Goal: Navigation & Orientation: Understand site structure

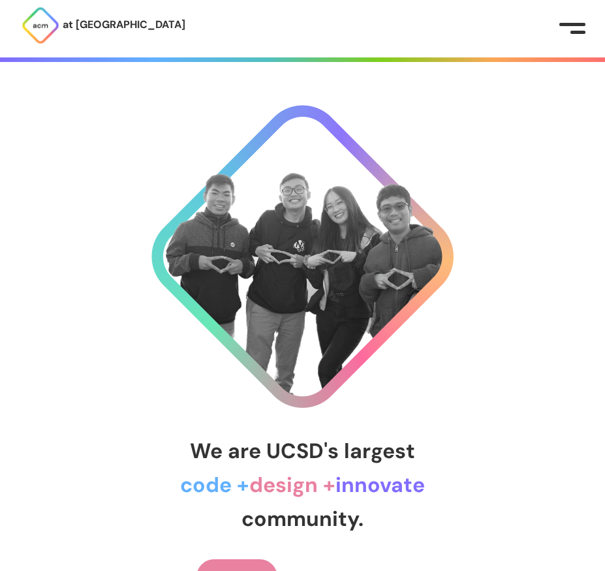
click at [579, 29] on button at bounding box center [572, 28] width 26 height 13
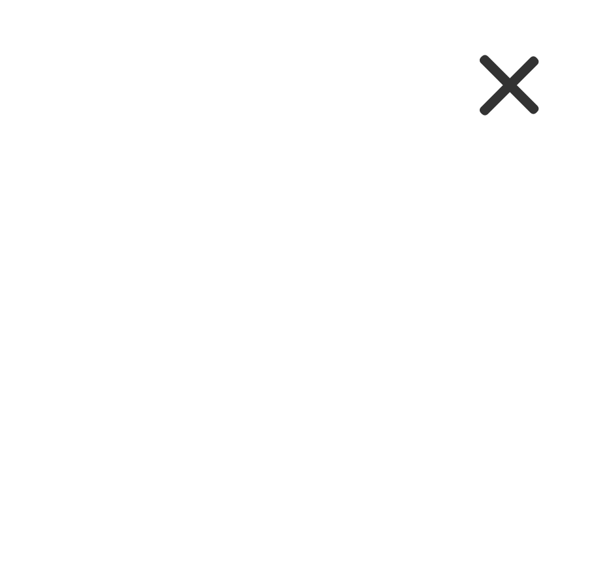
click at [577, 27] on button at bounding box center [572, 28] width 26 height 13
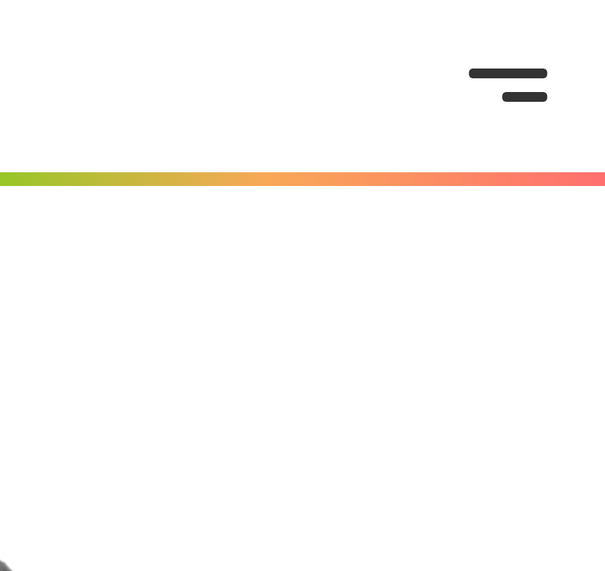
click at [577, 27] on button at bounding box center [572, 28] width 26 height 13
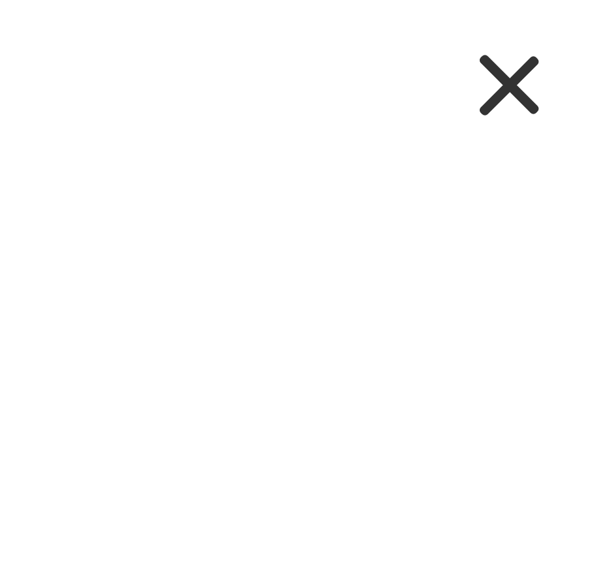
click at [577, 27] on button at bounding box center [572, 28] width 26 height 13
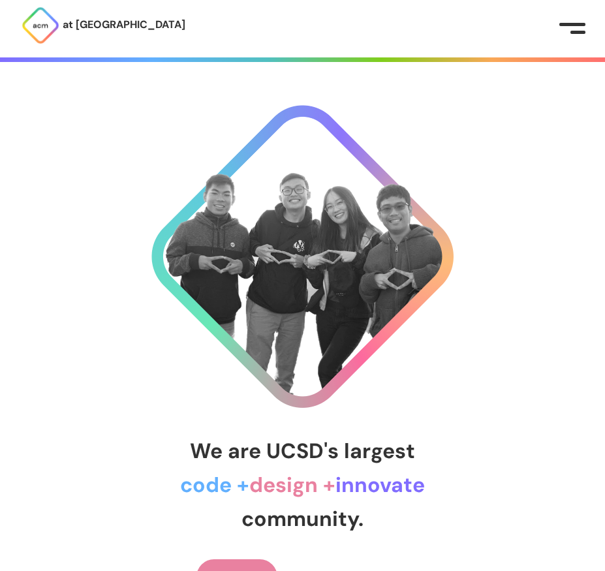
click at [585, 28] on div "at [GEOGRAPHIC_DATA] About Us Events Communities Sponsor Contact Member Login" at bounding box center [302, 28] width 605 height 57
click at [583, 31] on div at bounding box center [577, 32] width 15 height 3
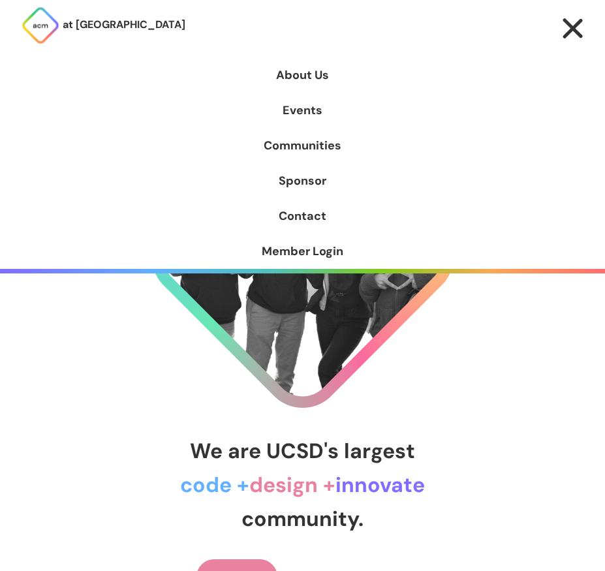
click at [582, 37] on div at bounding box center [572, 28] width 21 height 21
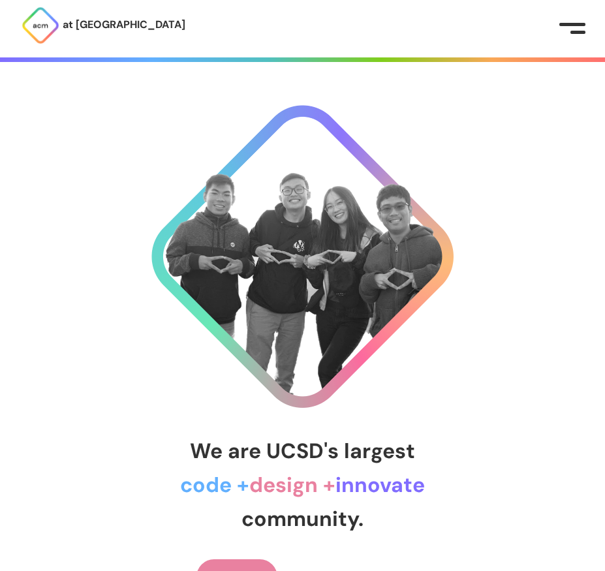
click at [582, 37] on div "at [GEOGRAPHIC_DATA] About Us Events Communities Sponsor Contact Member Login" at bounding box center [302, 28] width 605 height 57
click at [582, 33] on div at bounding box center [577, 32] width 15 height 3
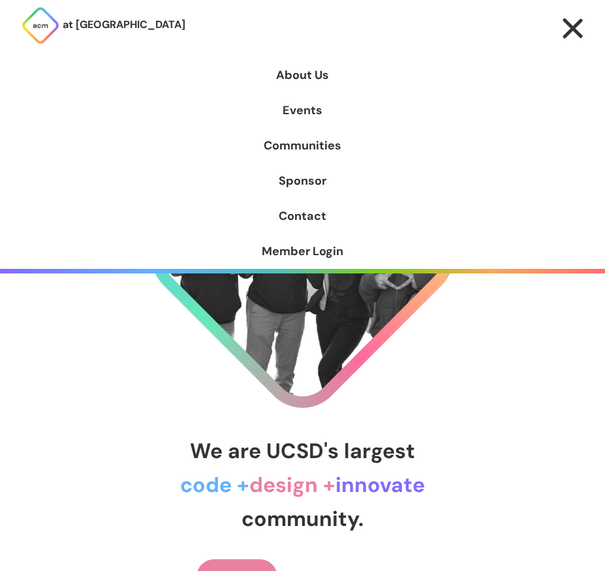
click at [582, 33] on button at bounding box center [572, 28] width 26 height 13
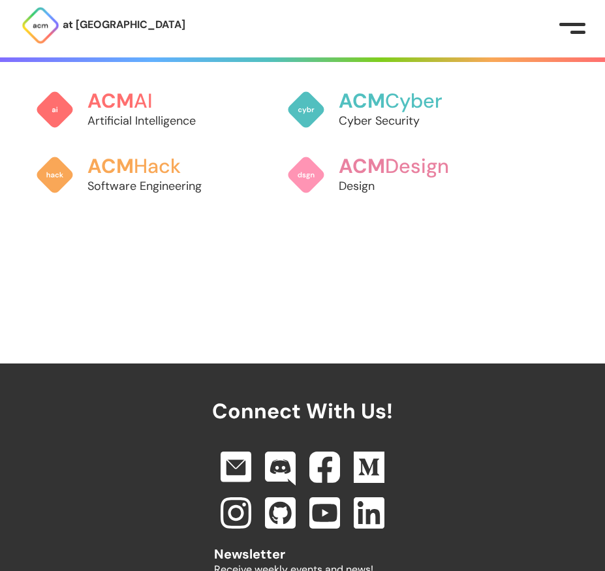
scroll to position [1492, 0]
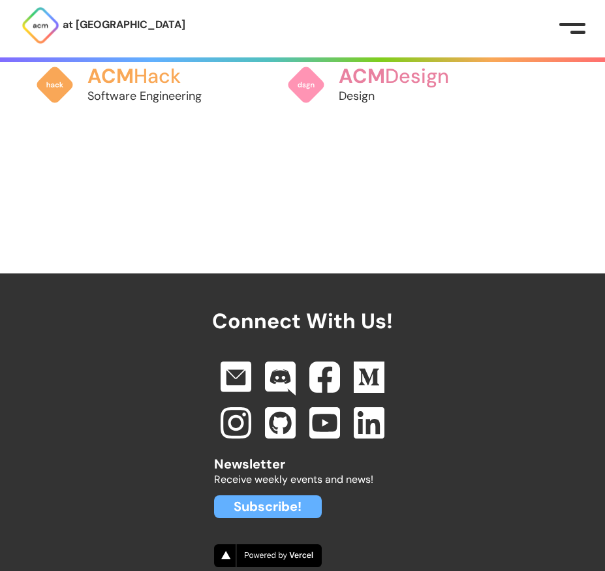
click at [266, 495] on link "Subscribe!" at bounding box center [268, 506] width 108 height 23
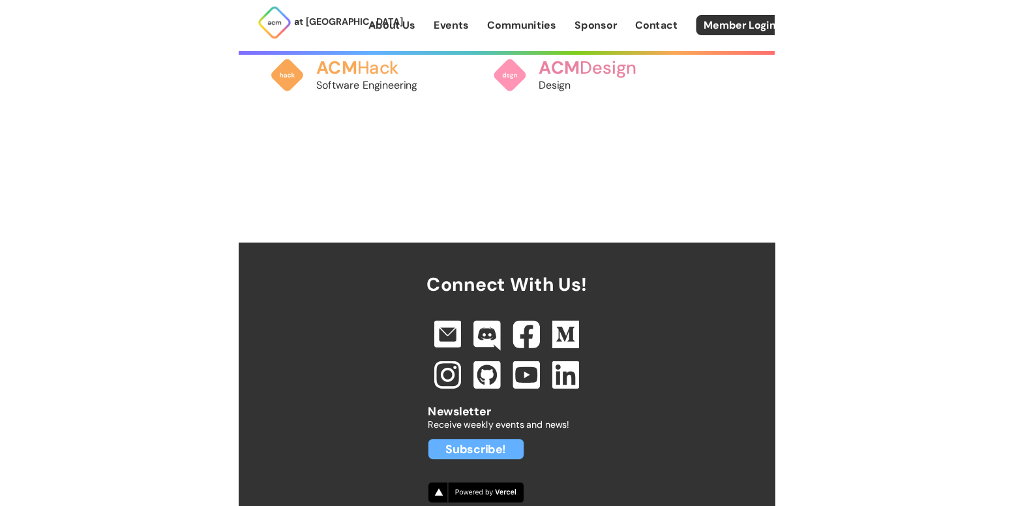
scroll to position [1356, 0]
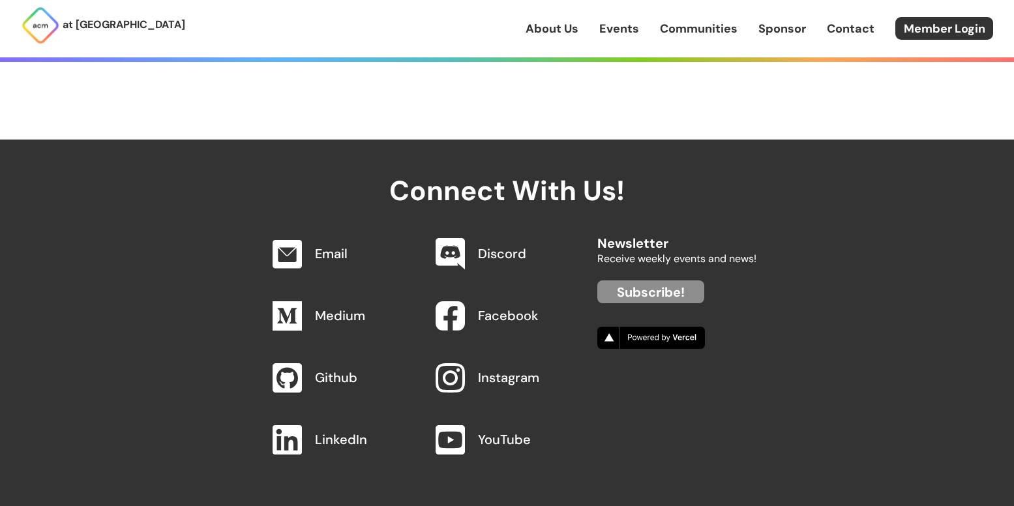
click at [729, 378] on div "Email Discord Medium Facebook Github Instagram LinkedIn YouTube Newsletter Rece…" at bounding box center [507, 347] width 498 height 248
click at [536, 29] on link "About Us" at bounding box center [552, 28] width 53 height 17
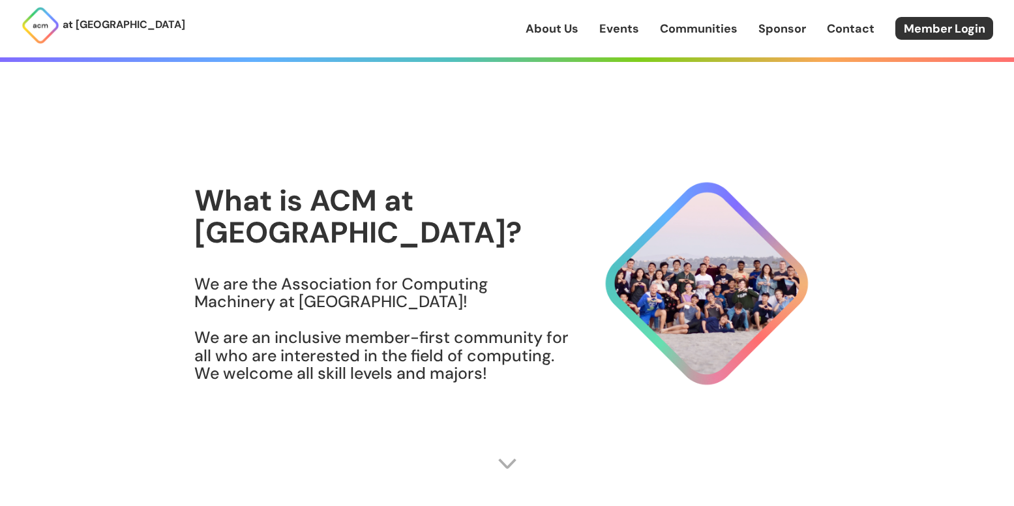
click at [608, 29] on link "Events" at bounding box center [619, 28] width 40 height 17
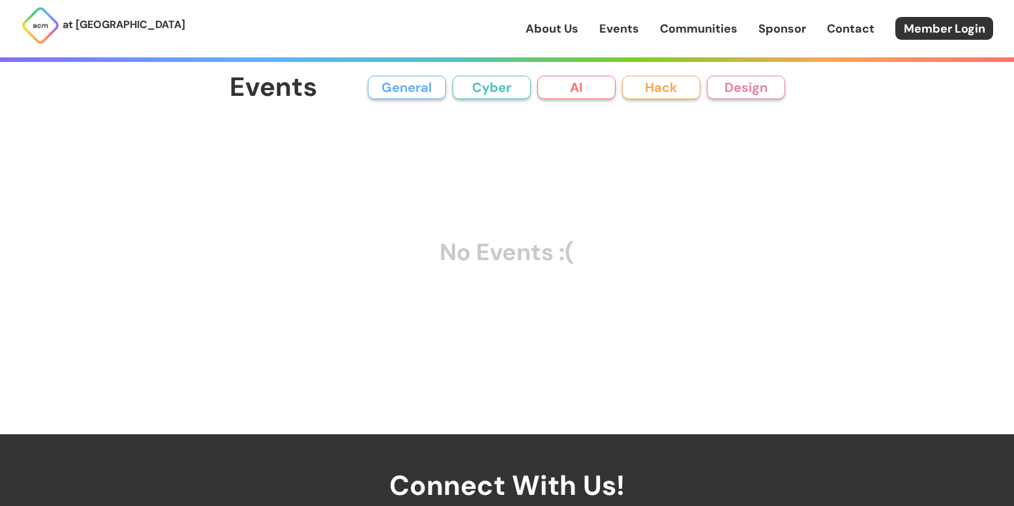
click at [673, 28] on link "Communities" at bounding box center [699, 28] width 78 height 17
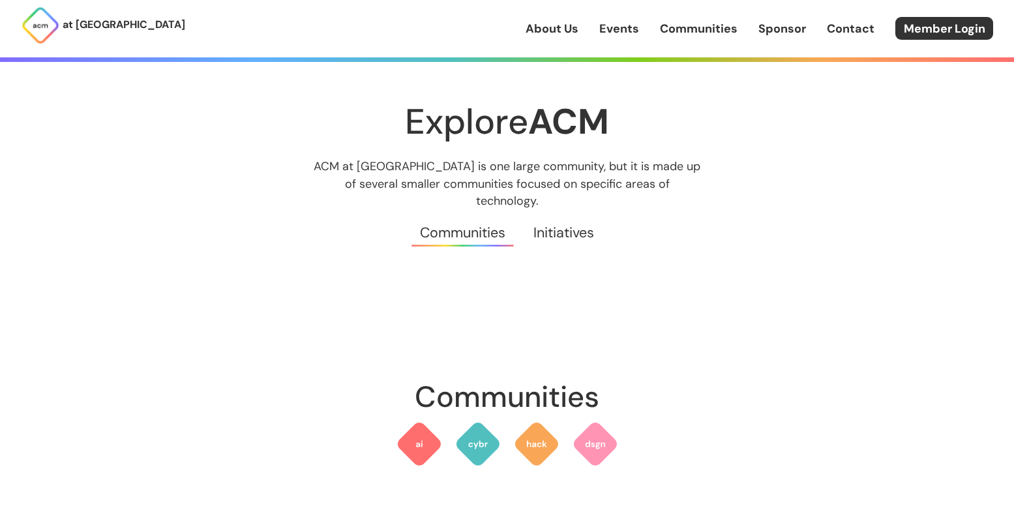
click at [534, 217] on link "Initiatives" at bounding box center [564, 232] width 89 height 47
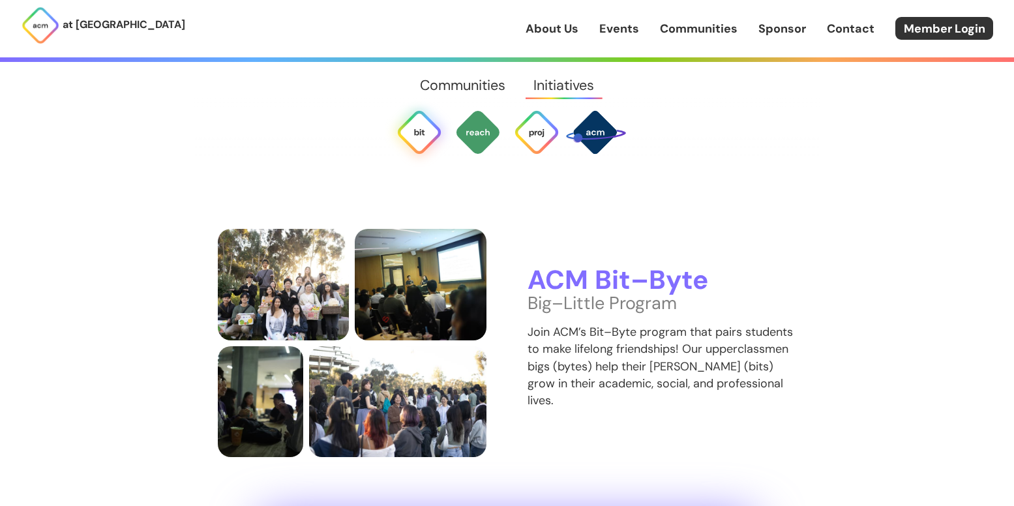
scroll to position [2471, 0]
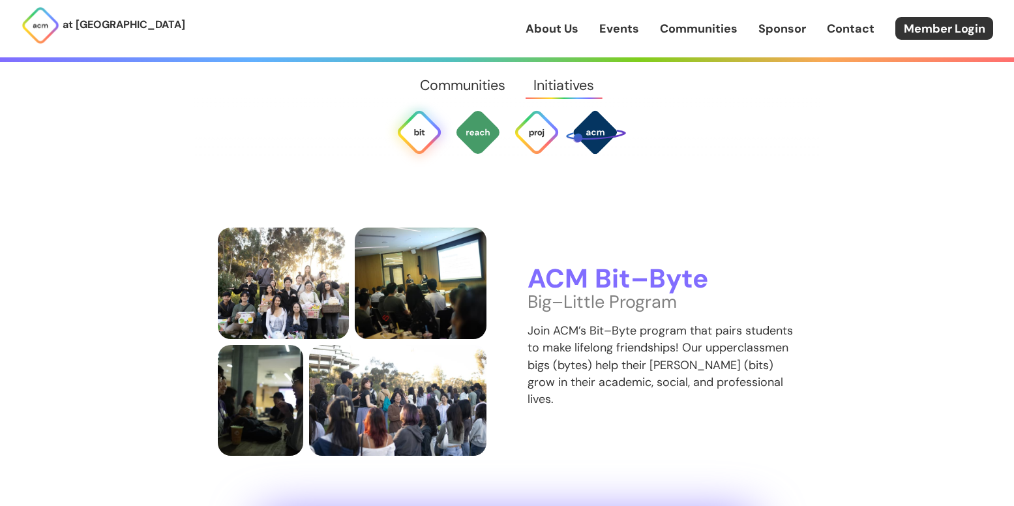
click at [764, 24] on link "Sponsor" at bounding box center [783, 28] width 48 height 17
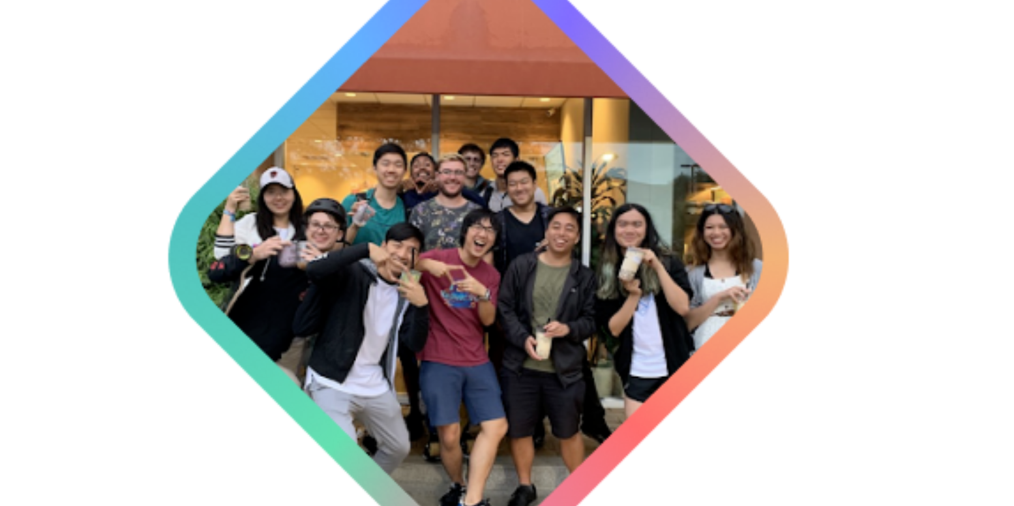
click at [541, 284] on h2 "Impact a community of 2000+ aspiring developers , designers , and innovators !" at bounding box center [409, 301] width 311 height 54
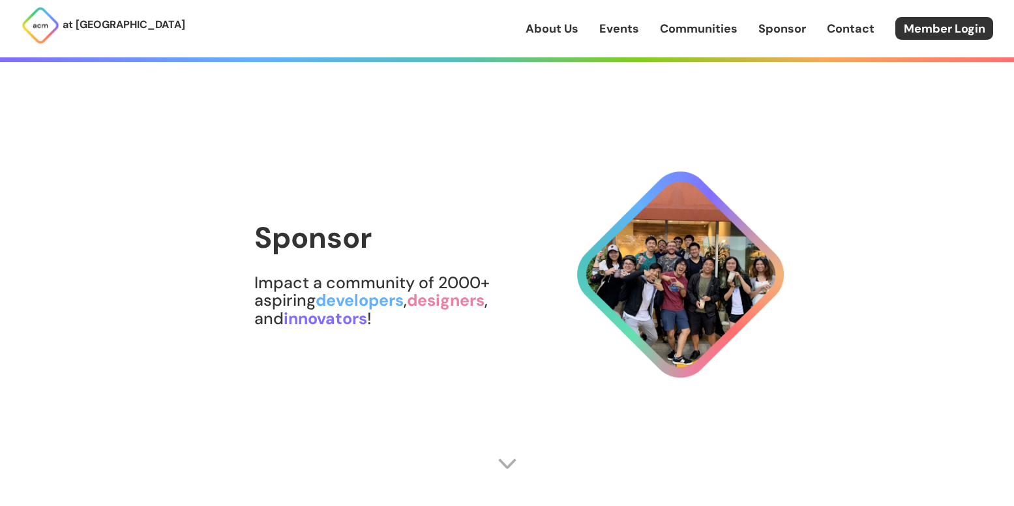
click at [851, 31] on link "Contact" at bounding box center [851, 28] width 48 height 17
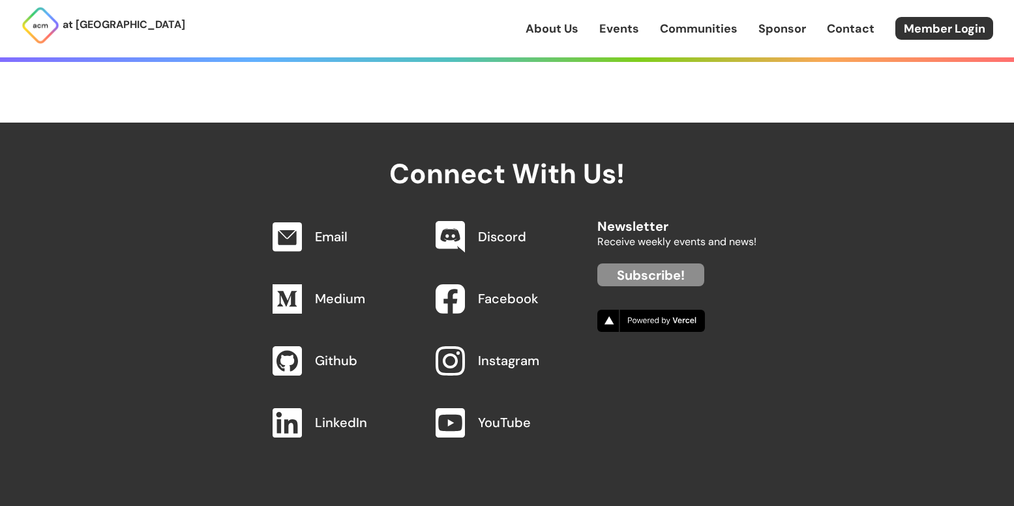
click at [699, 22] on link "Communities" at bounding box center [699, 28] width 78 height 17
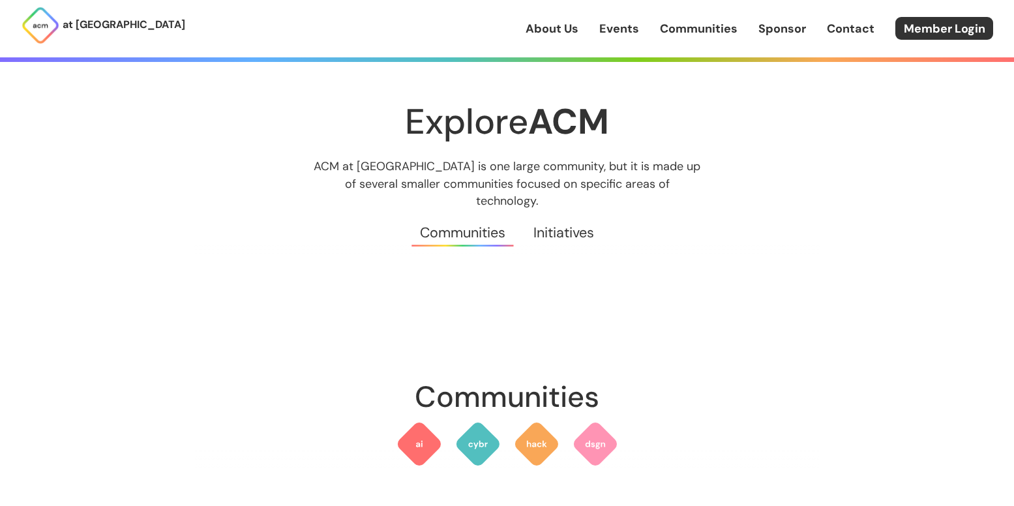
click at [853, 31] on link "Contact" at bounding box center [851, 28] width 48 height 17
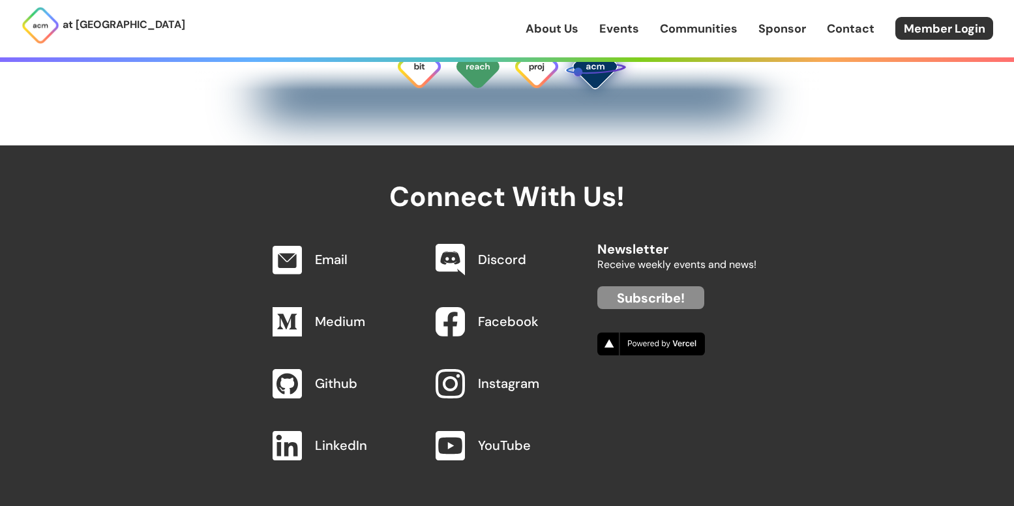
click at [621, 26] on link "Events" at bounding box center [619, 28] width 40 height 17
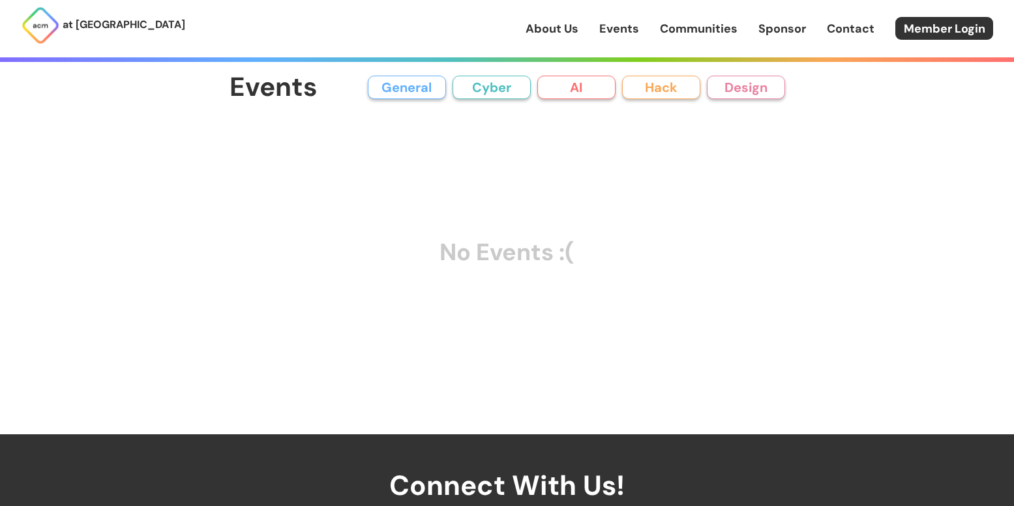
click at [850, 34] on link "Contact" at bounding box center [851, 28] width 48 height 17
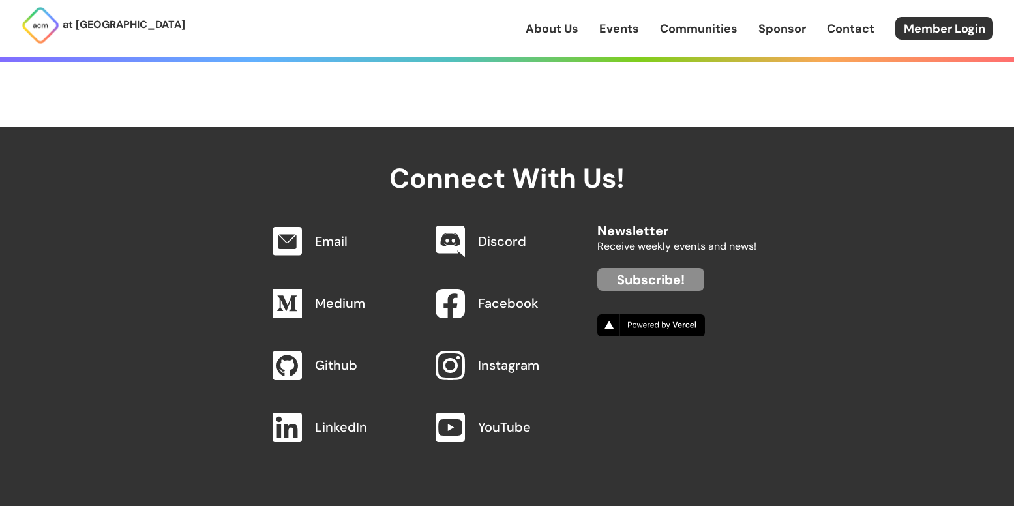
scroll to position [312, 0]
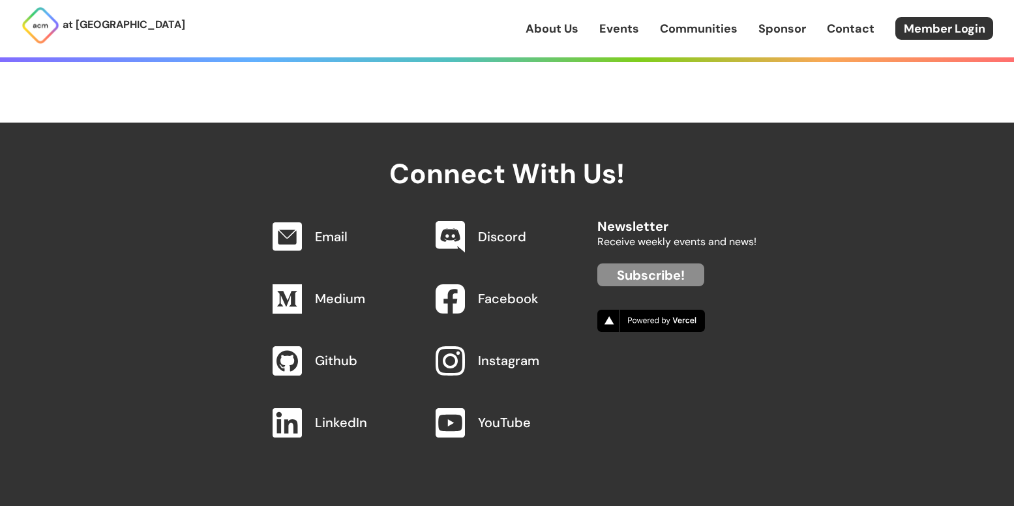
click at [576, 22] on link "About Us" at bounding box center [552, 28] width 53 height 17
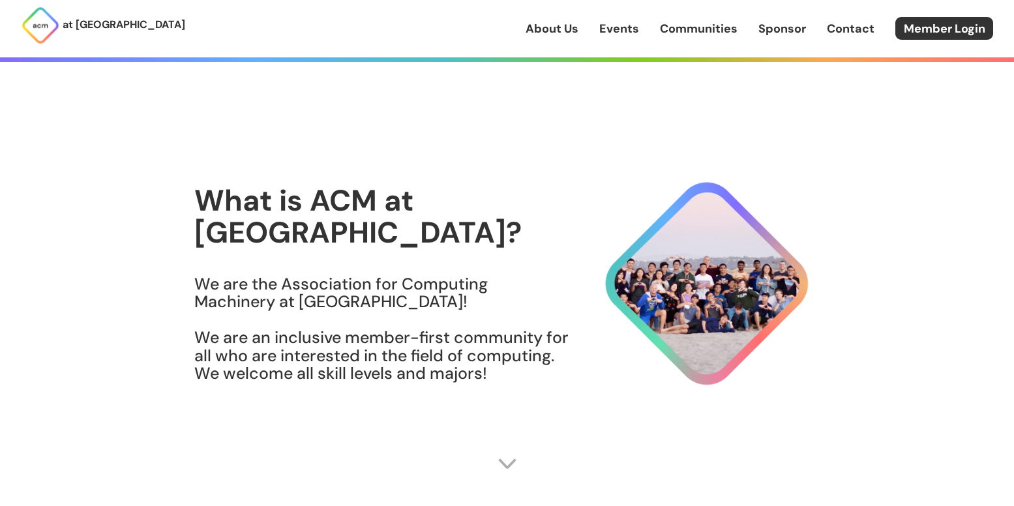
click at [638, 249] on img at bounding box center [695, 283] width 250 height 227
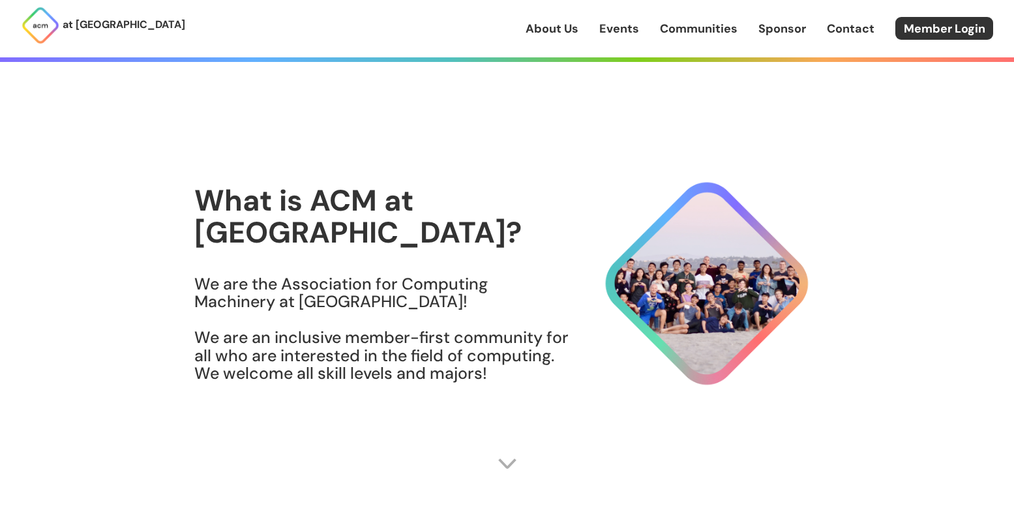
click at [43, 28] on img at bounding box center [40, 25] width 39 height 39
